Goal: Check status: Check status

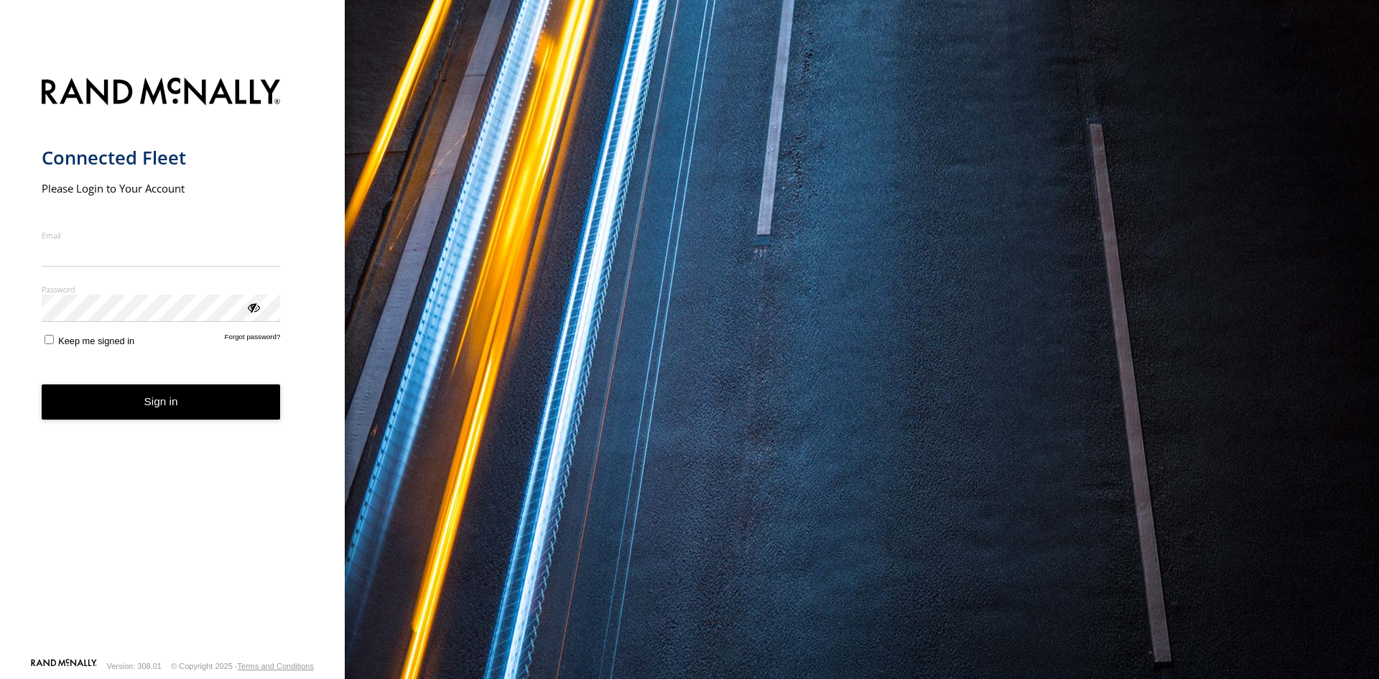
type input "**********"
click at [174, 412] on button "Sign in" at bounding box center [161, 401] width 239 height 35
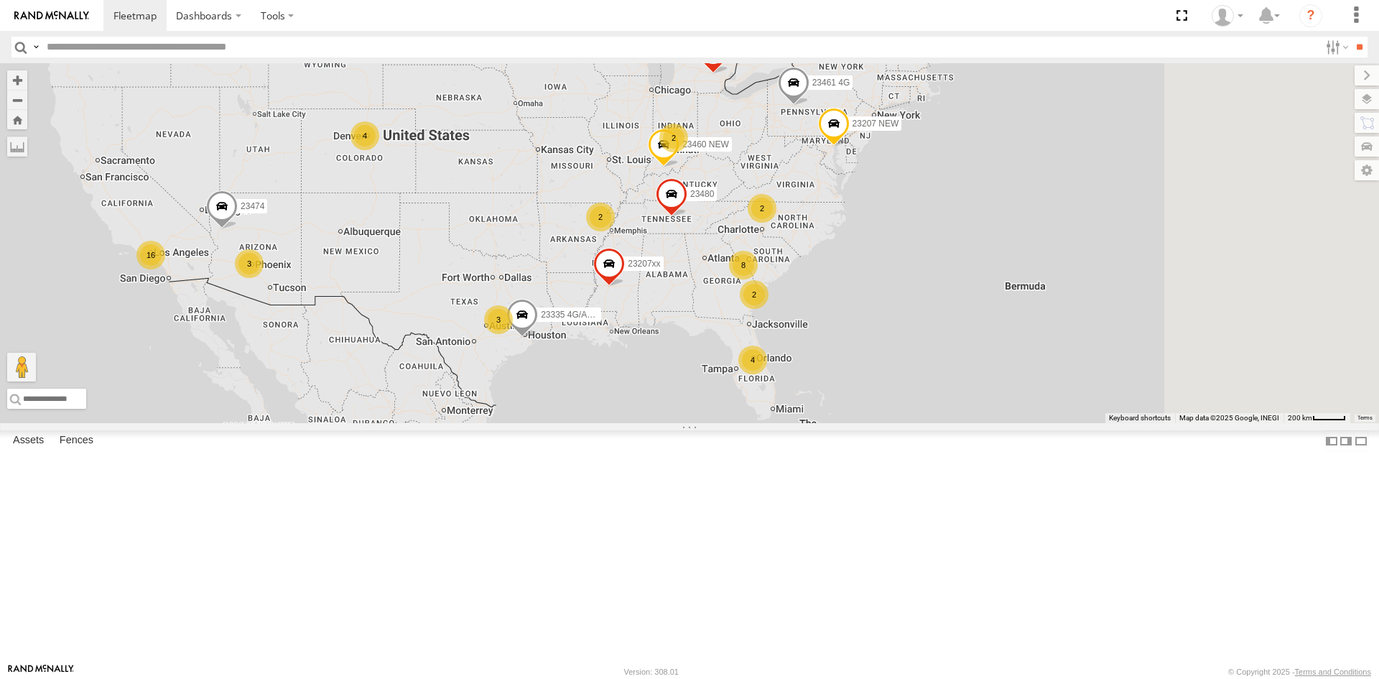
click at [628, 346] on div "4 8 16 4 23207 NEW 2 23207xx 2 3 2 3 2 23460 23480 23460 NEW 23474 23335 4G/Act…" at bounding box center [689, 243] width 1379 height 360
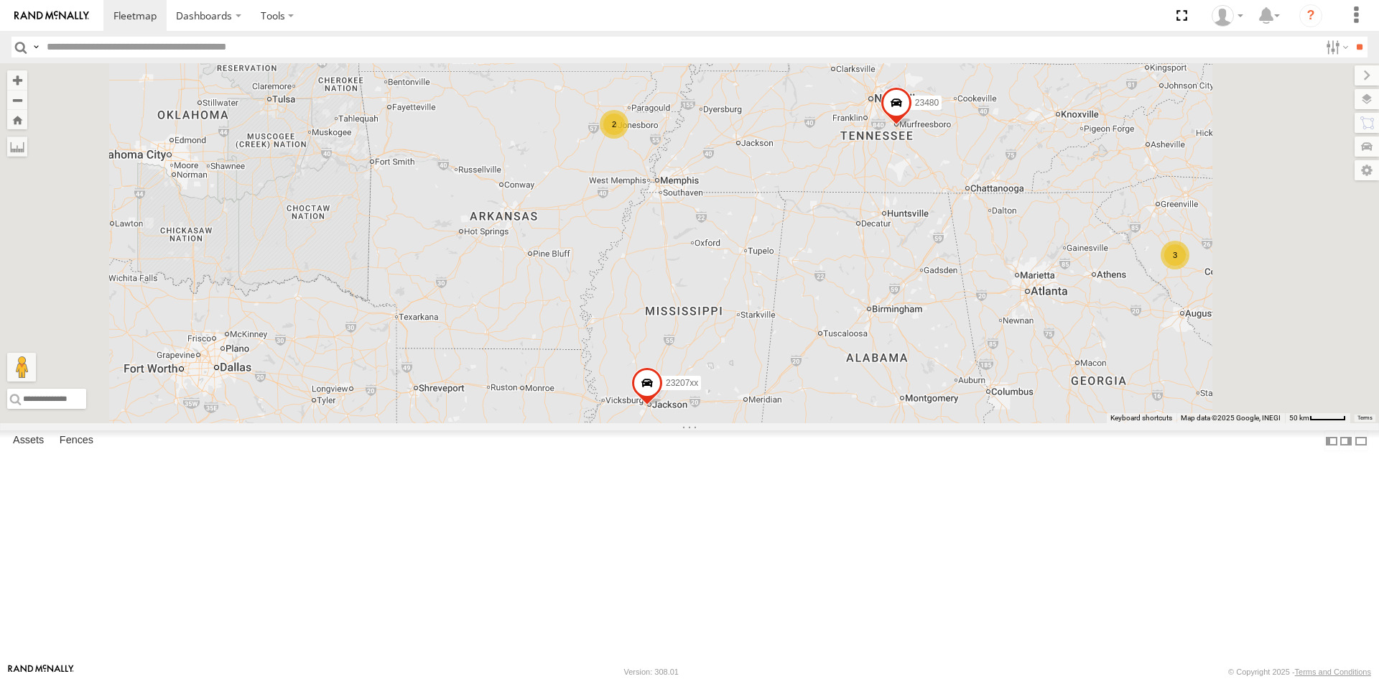
drag, startPoint x: 782, startPoint y: 407, endPoint x: 722, endPoint y: 495, distance: 106.4
click at [722, 423] on div "23207 NEW 23207xx 23460 23480 23460 NEW 23474 23461 4G 2 3 2" at bounding box center [689, 243] width 1379 height 360
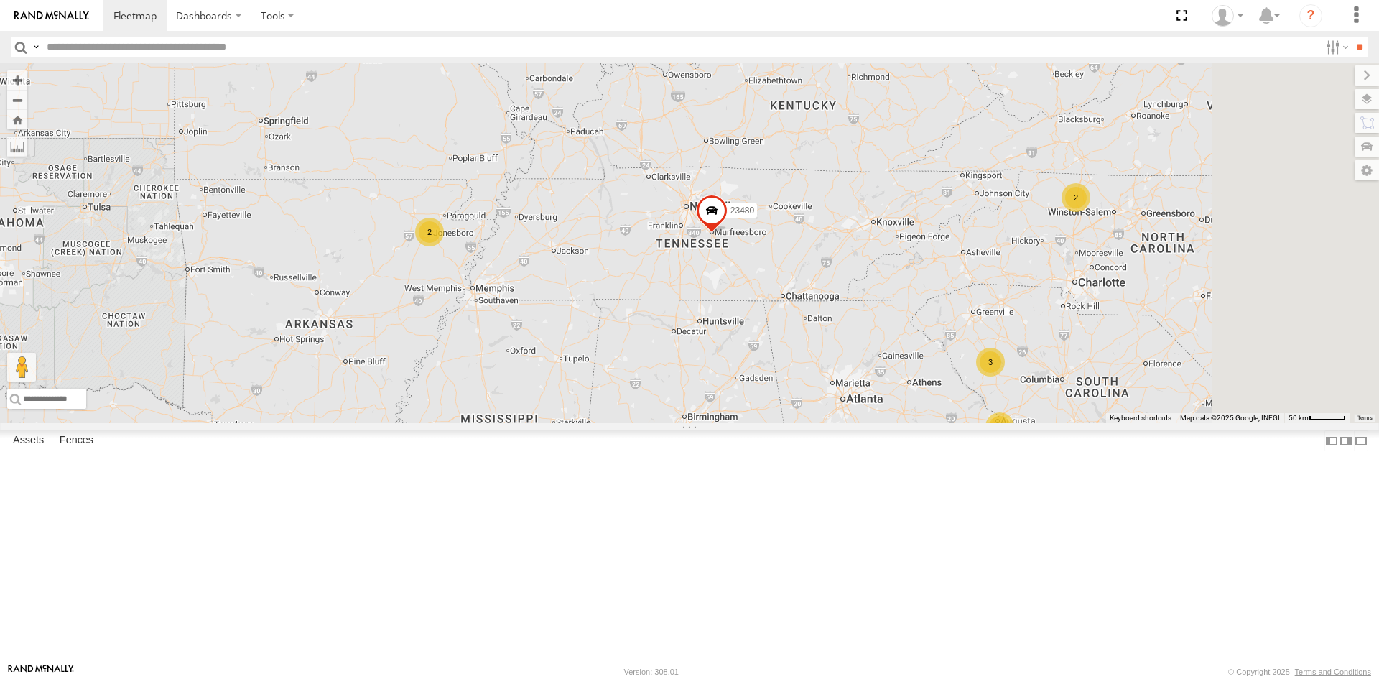
drag, startPoint x: 875, startPoint y: 462, endPoint x: 872, endPoint y: 508, distance: 46.0
click at [867, 423] on div "23207 NEW 23207xx 23460 23480 23460 NEW 23474 23461 4G 2 3 2 5 2 2" at bounding box center [689, 243] width 1379 height 360
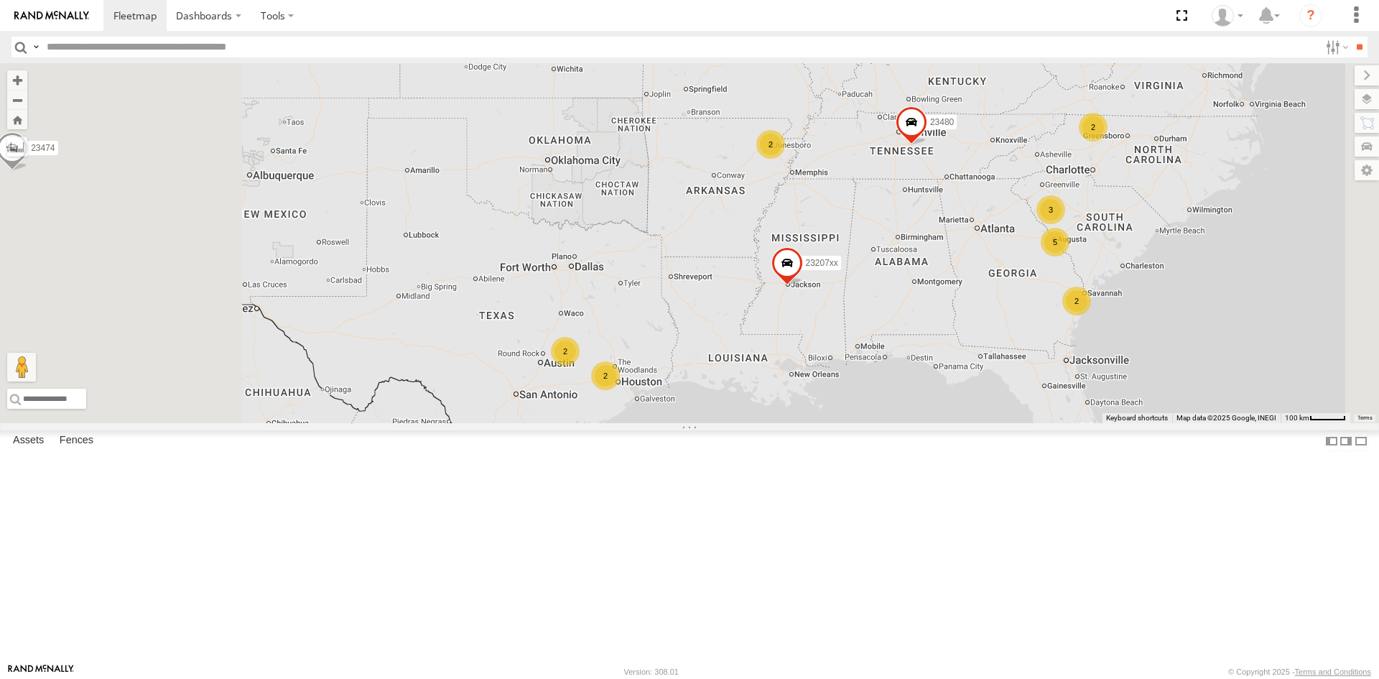
drag, startPoint x: 819, startPoint y: 448, endPoint x: 894, endPoint y: 353, distance: 121.1
click at [894, 353] on div "23207 NEW 23207xx 23460 23480 23460 NEW 23474 23461 4G 5 4 2 2 2 3 2 2 2" at bounding box center [689, 243] width 1379 height 360
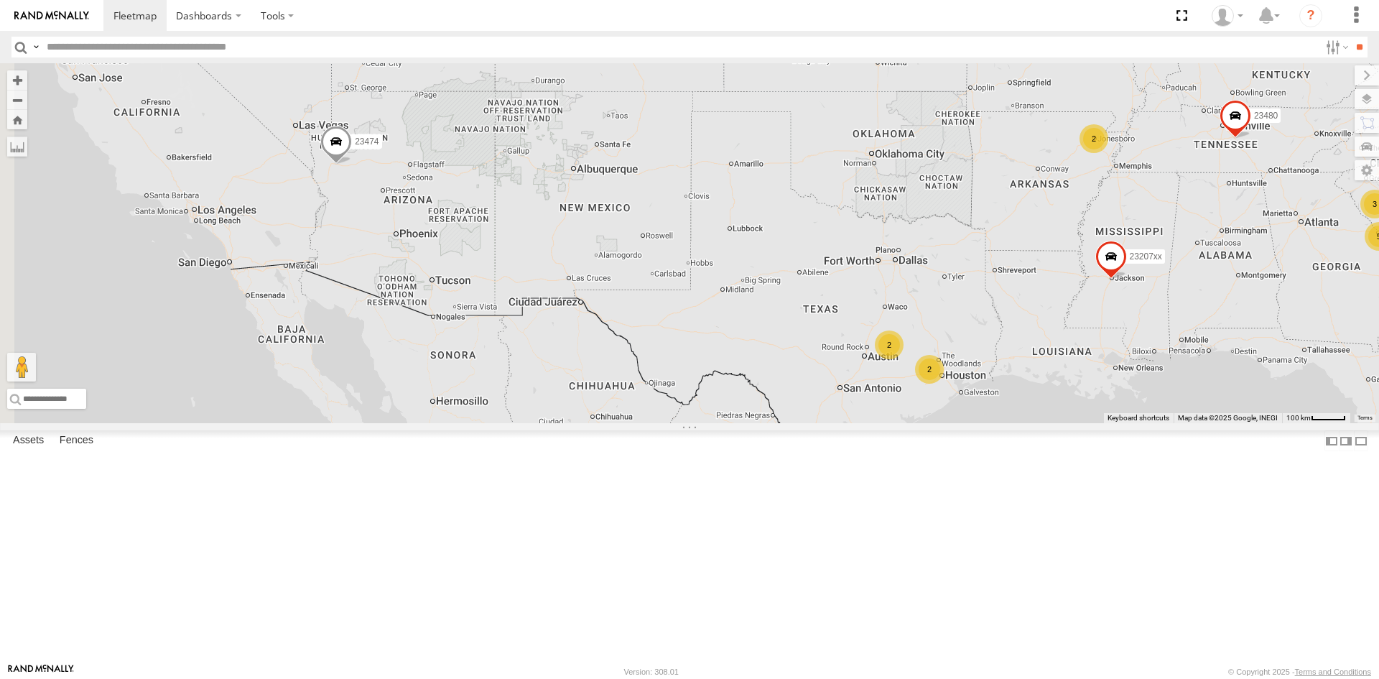
drag, startPoint x: 590, startPoint y: 458, endPoint x: 923, endPoint y: 462, distance: 332.5
click at [923, 423] on div "23207 NEW 23207xx 23460 23480 23460 NEW 23474 23461 4G 5 4 2 2 2 3 2 2 2 4" at bounding box center [689, 243] width 1379 height 360
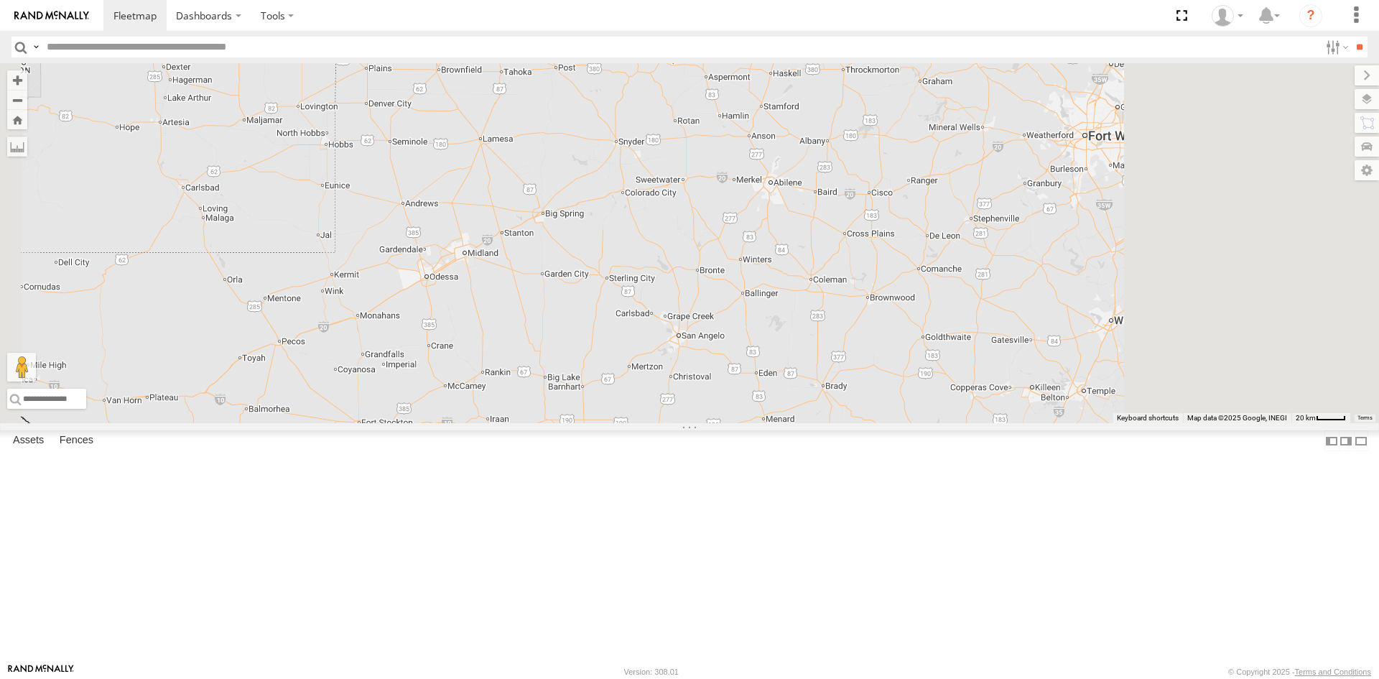
drag, startPoint x: 987, startPoint y: 462, endPoint x: 819, endPoint y: 404, distance: 177.4
click at [819, 404] on div "23207 NEW 23207xx 23460 23480 23460 NEW 23474 23461 4G 23465 4G" at bounding box center [689, 243] width 1379 height 360
